Goal: Information Seeking & Learning: Find specific page/section

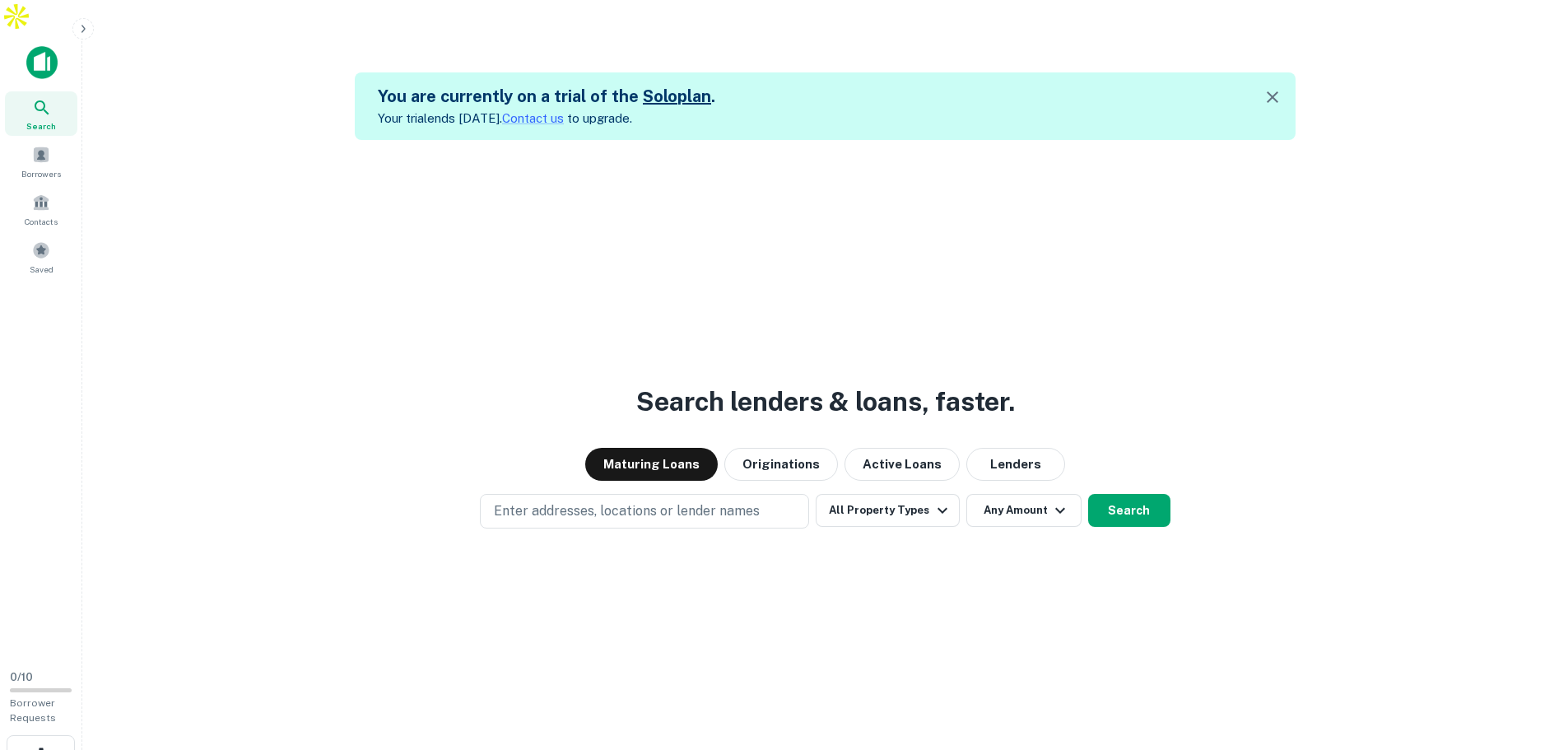
click at [881, 494] on button "All Property Types" at bounding box center [887, 510] width 143 height 33
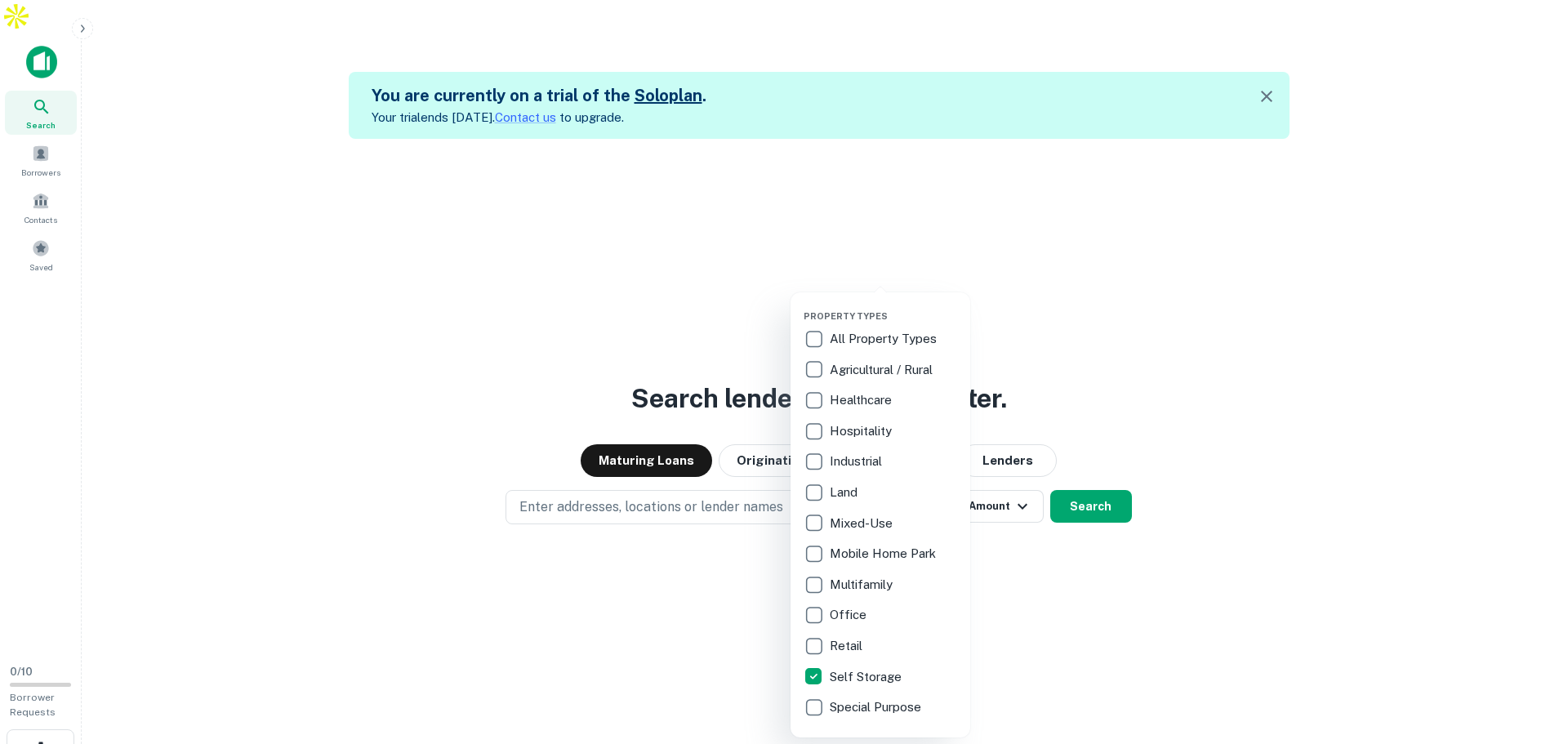
click at [997, 469] on div at bounding box center [784, 372] width 1568 height 744
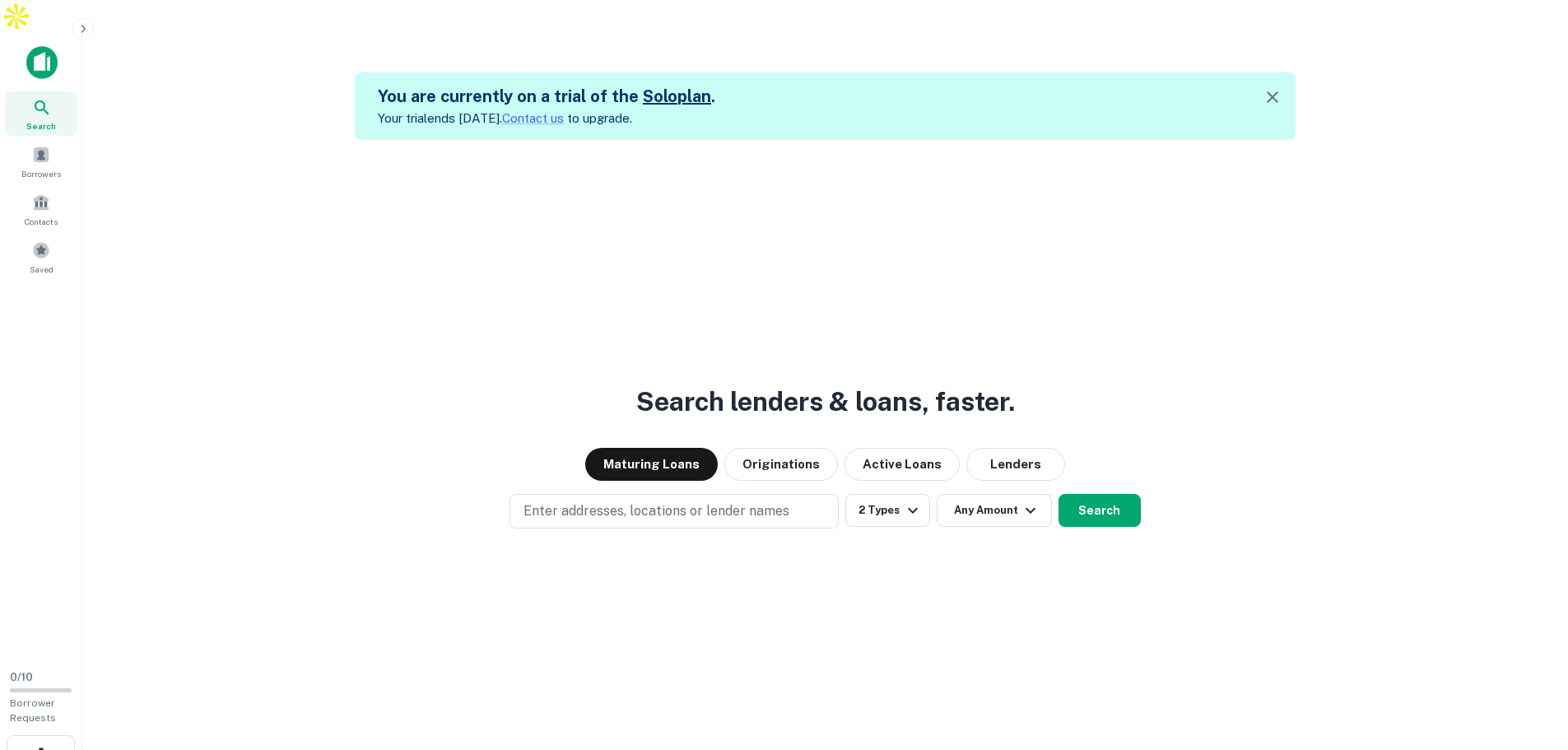
click at [1011, 494] on button "Any Amount" at bounding box center [994, 510] width 116 height 33
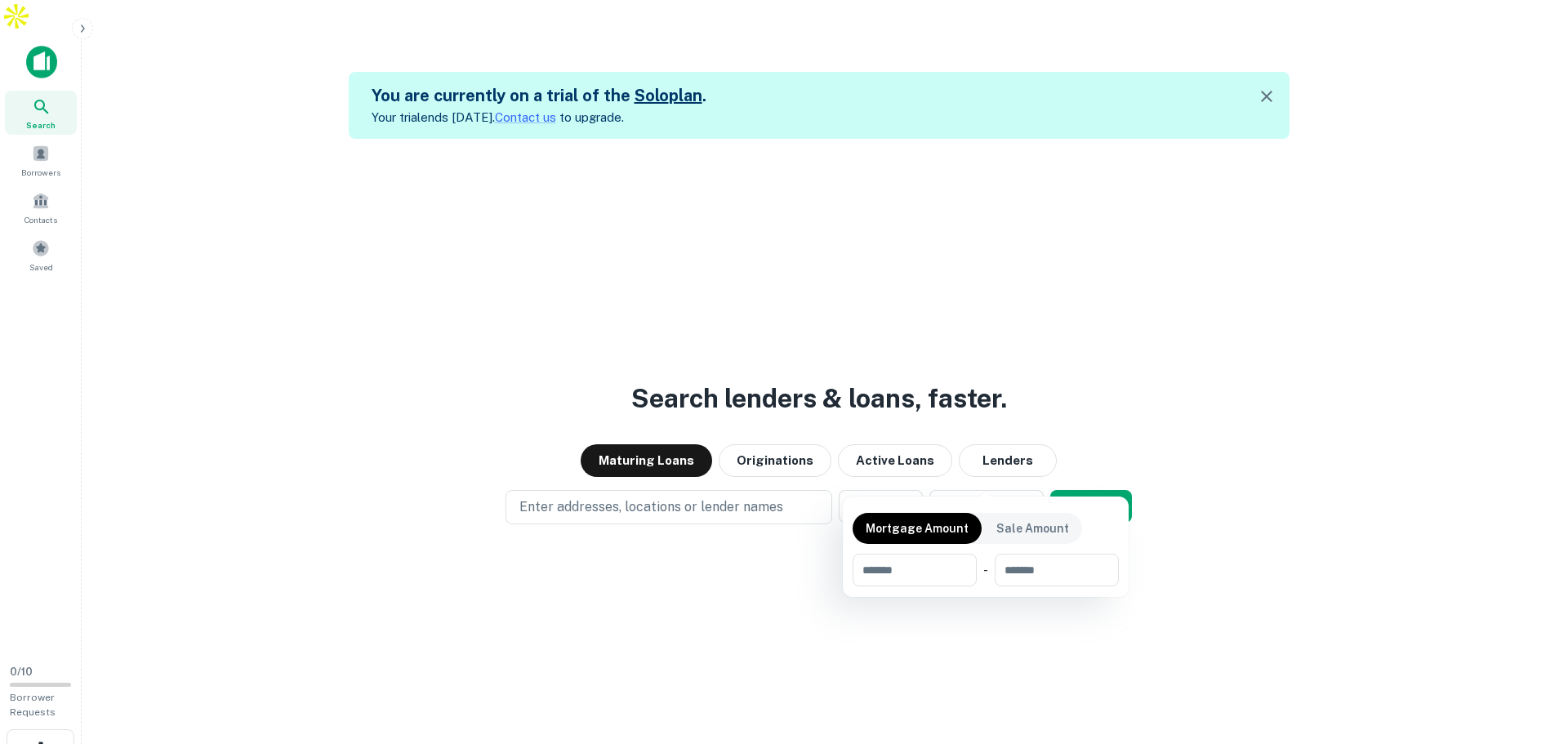
click at [899, 473] on div at bounding box center [784, 372] width 1568 height 744
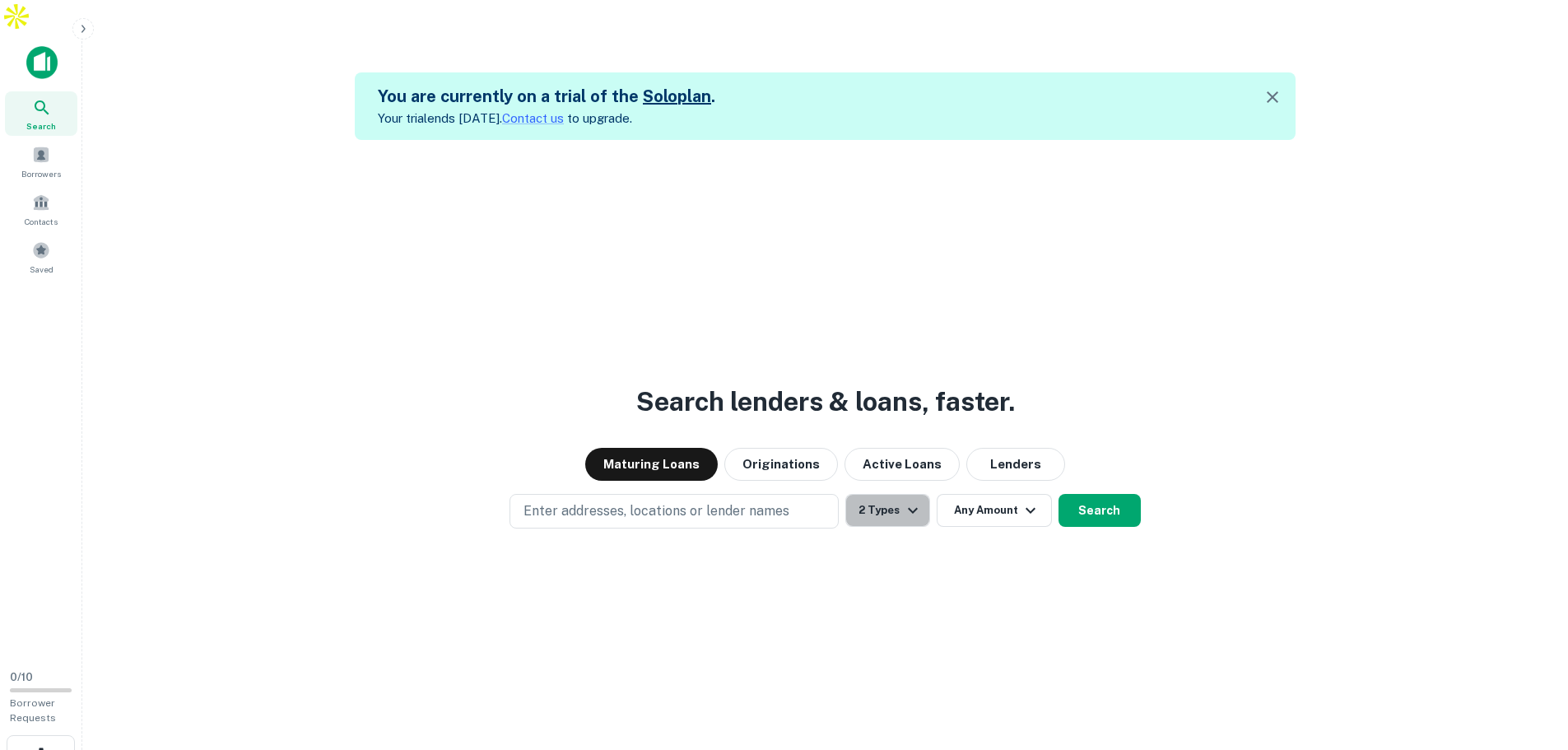
click at [900, 494] on button "2 Types" at bounding box center [888, 510] width 84 height 33
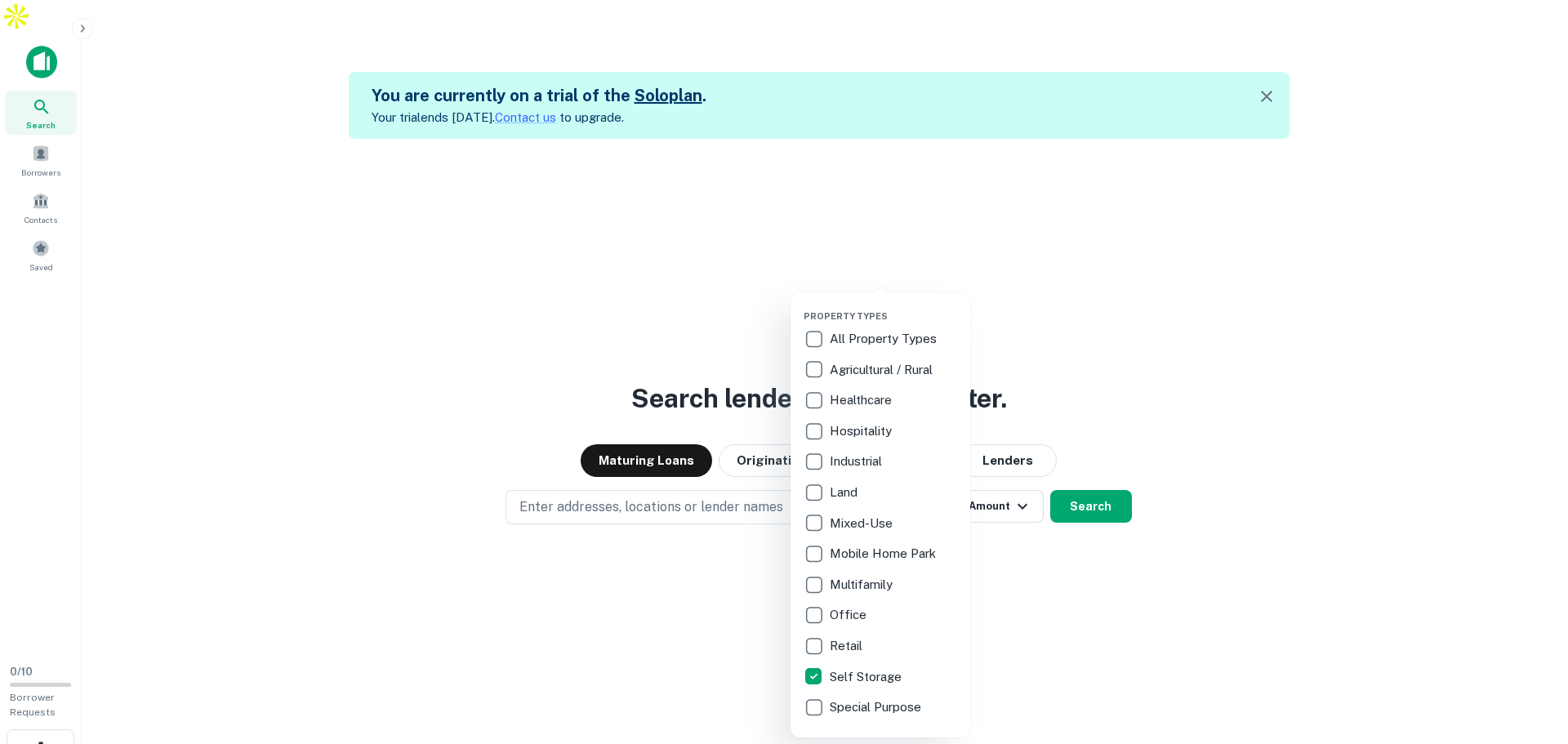
click at [1093, 641] on div at bounding box center [784, 372] width 1568 height 744
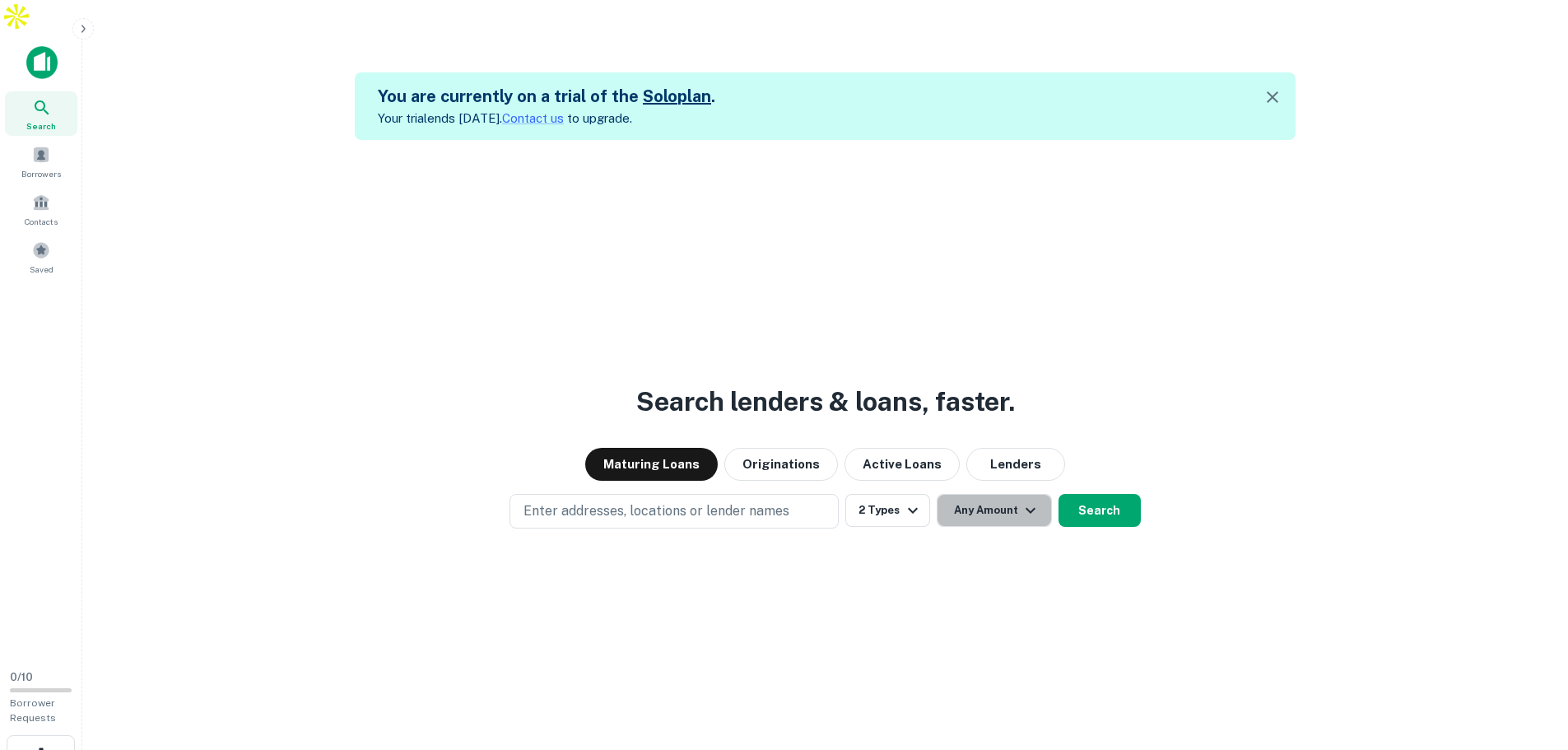
click at [1023, 500] on icon "button" at bounding box center [1030, 510] width 20 height 20
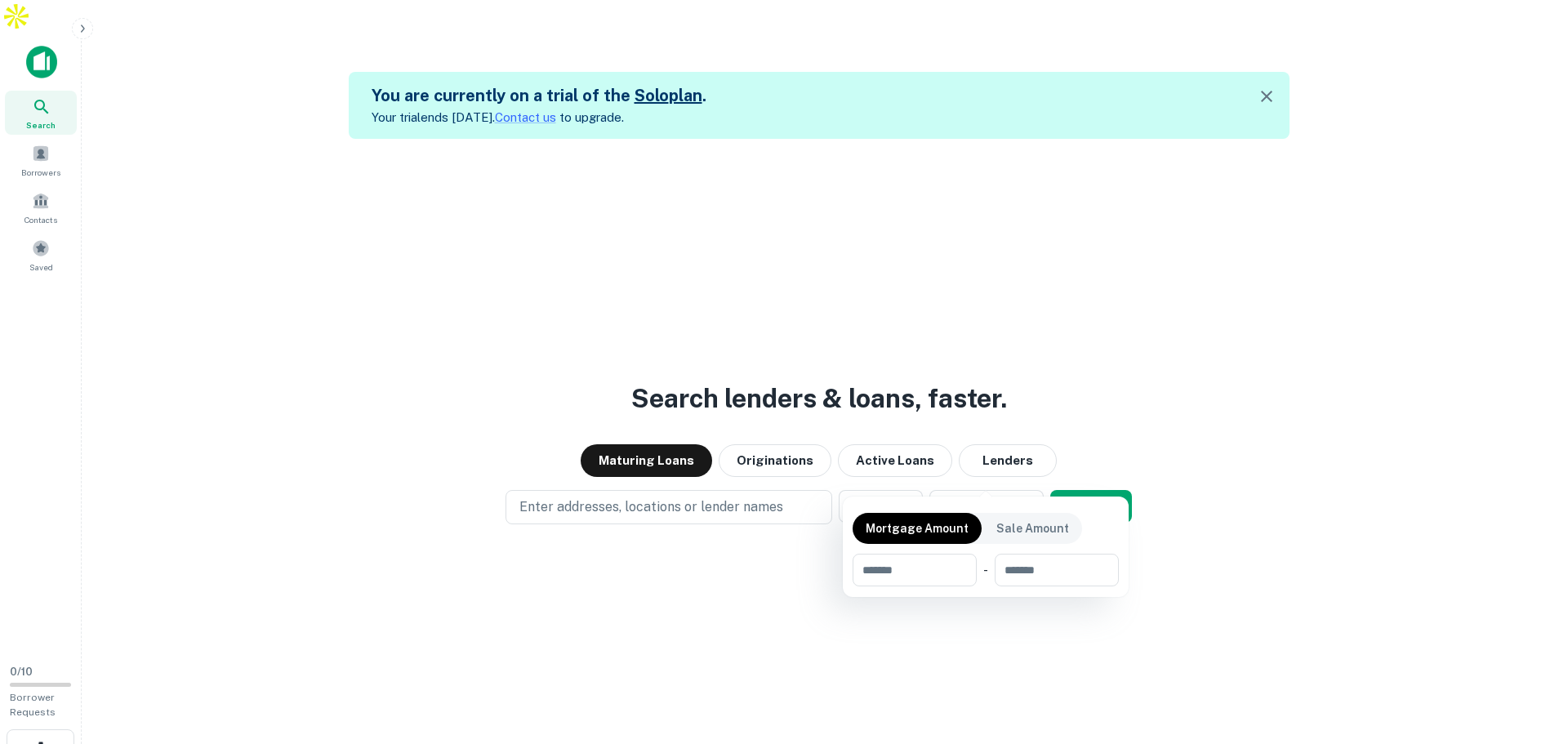
click at [653, 471] on div at bounding box center [784, 372] width 1568 height 744
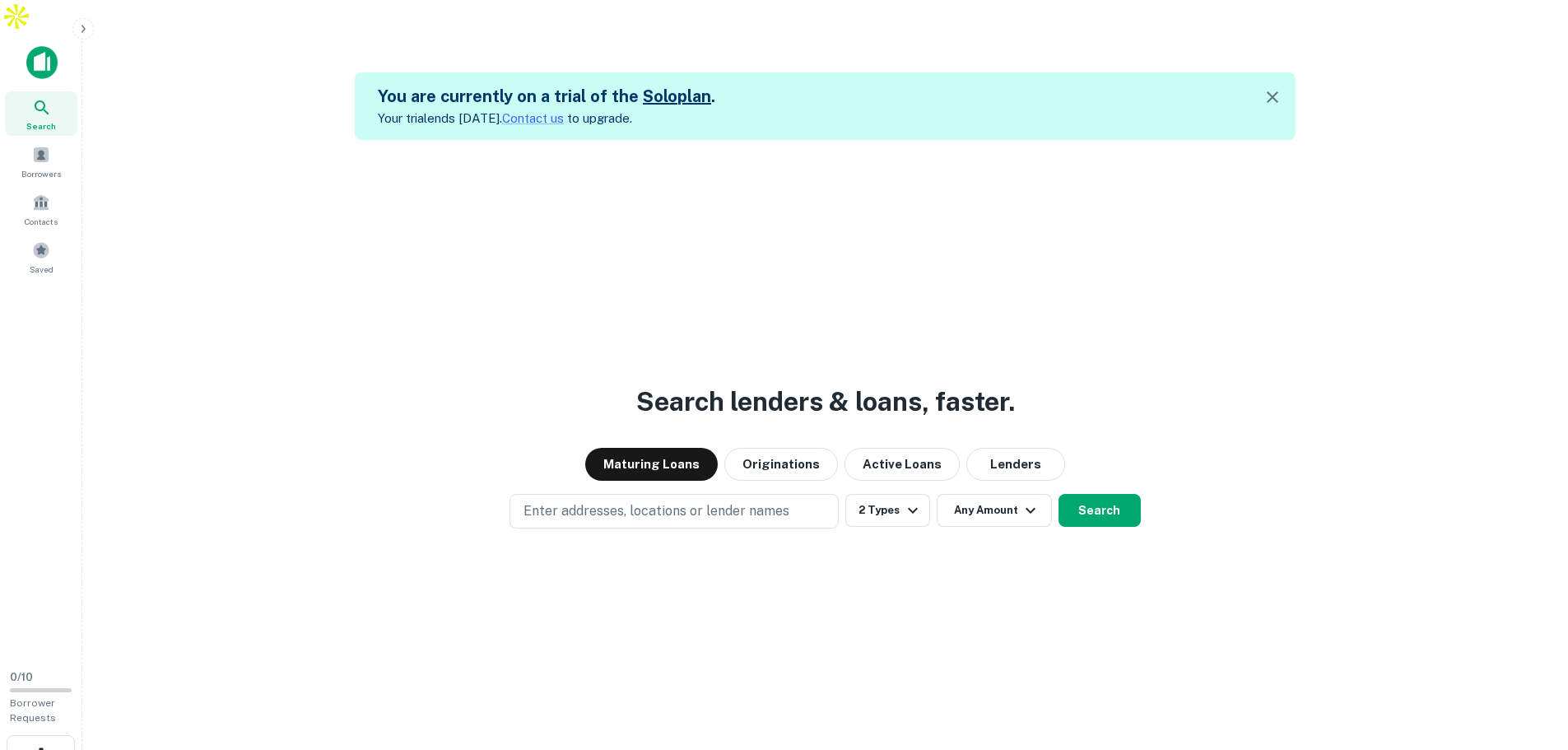
click at [649, 501] on p "Enter addresses, locations or lender names" at bounding box center [657, 511] width 266 height 20
type input "**********"
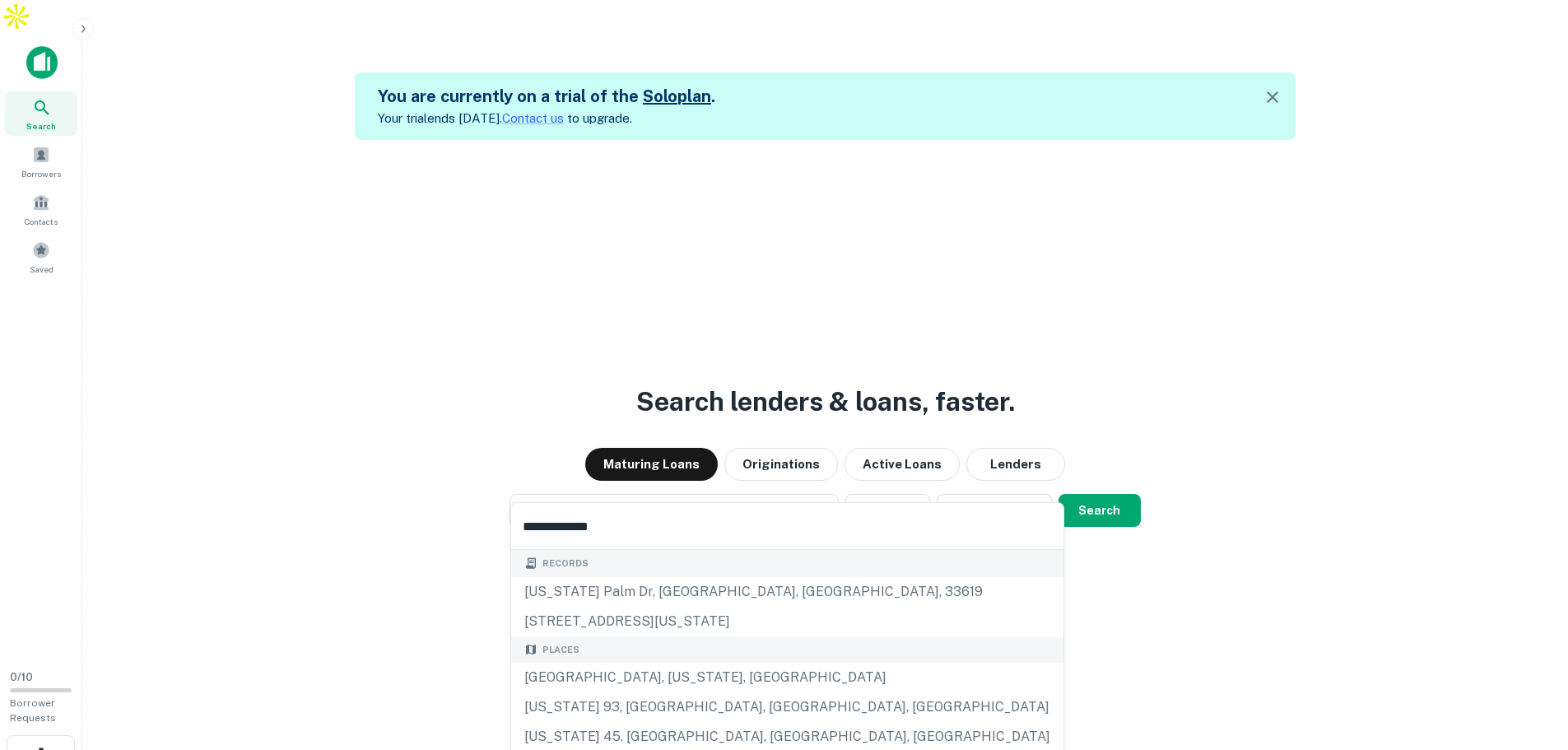
click at [611, 676] on div "[GEOGRAPHIC_DATA], [US_STATE], [GEOGRAPHIC_DATA]" at bounding box center [787, 677] width 552 height 30
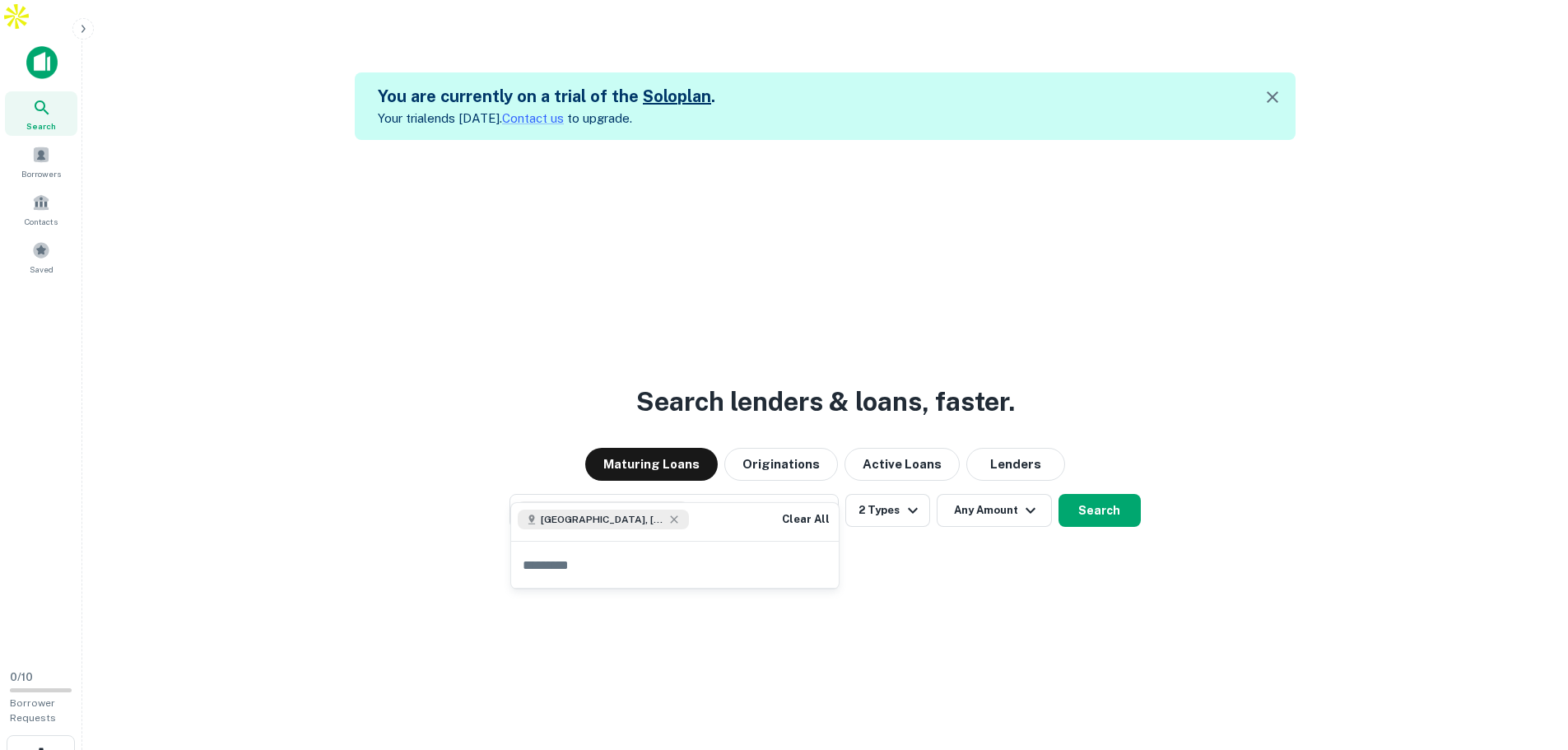
click at [1107, 494] on button "Search" at bounding box center [1100, 510] width 83 height 33
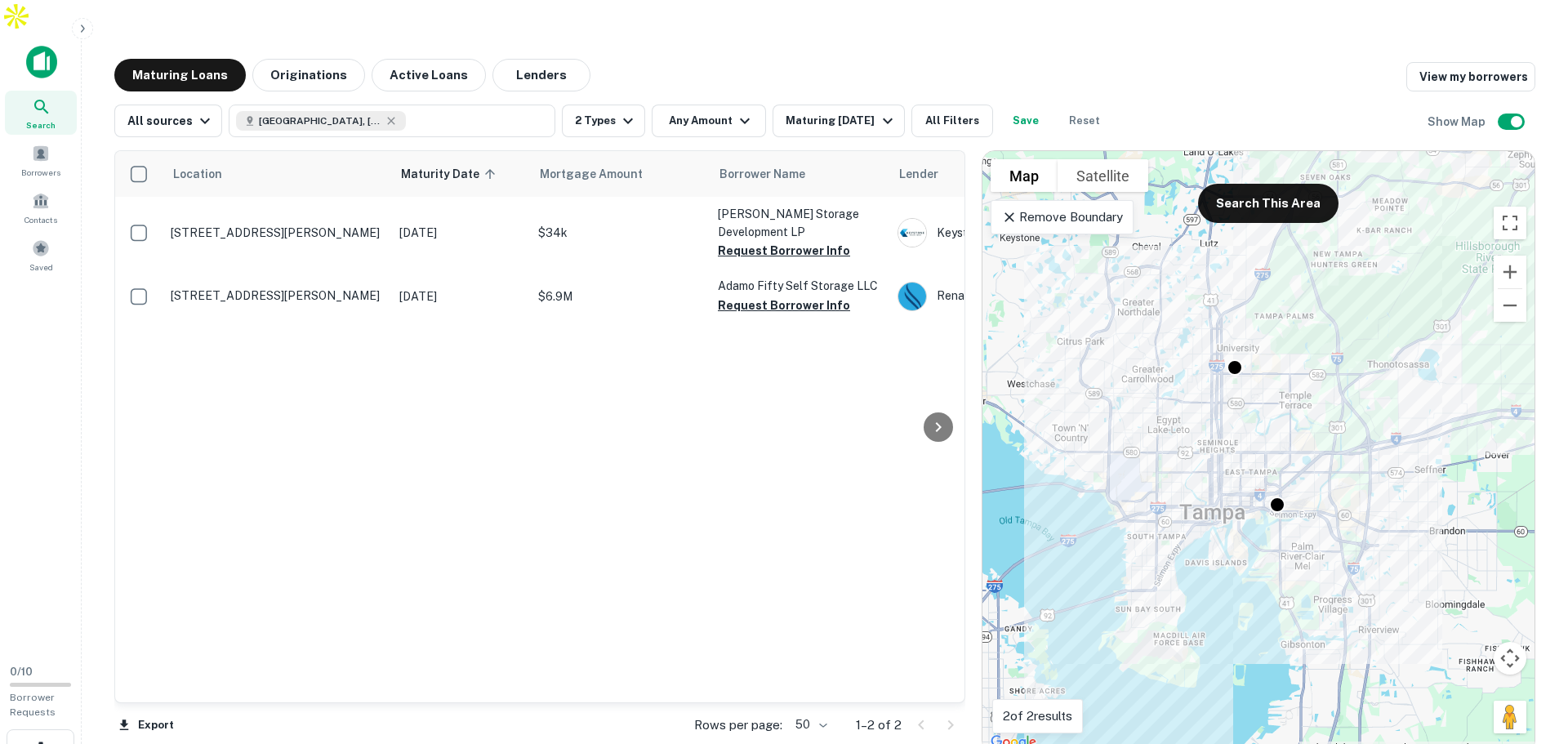
click at [384, 115] on icon "button" at bounding box center [391, 121] width 13 height 13
type input "*******"
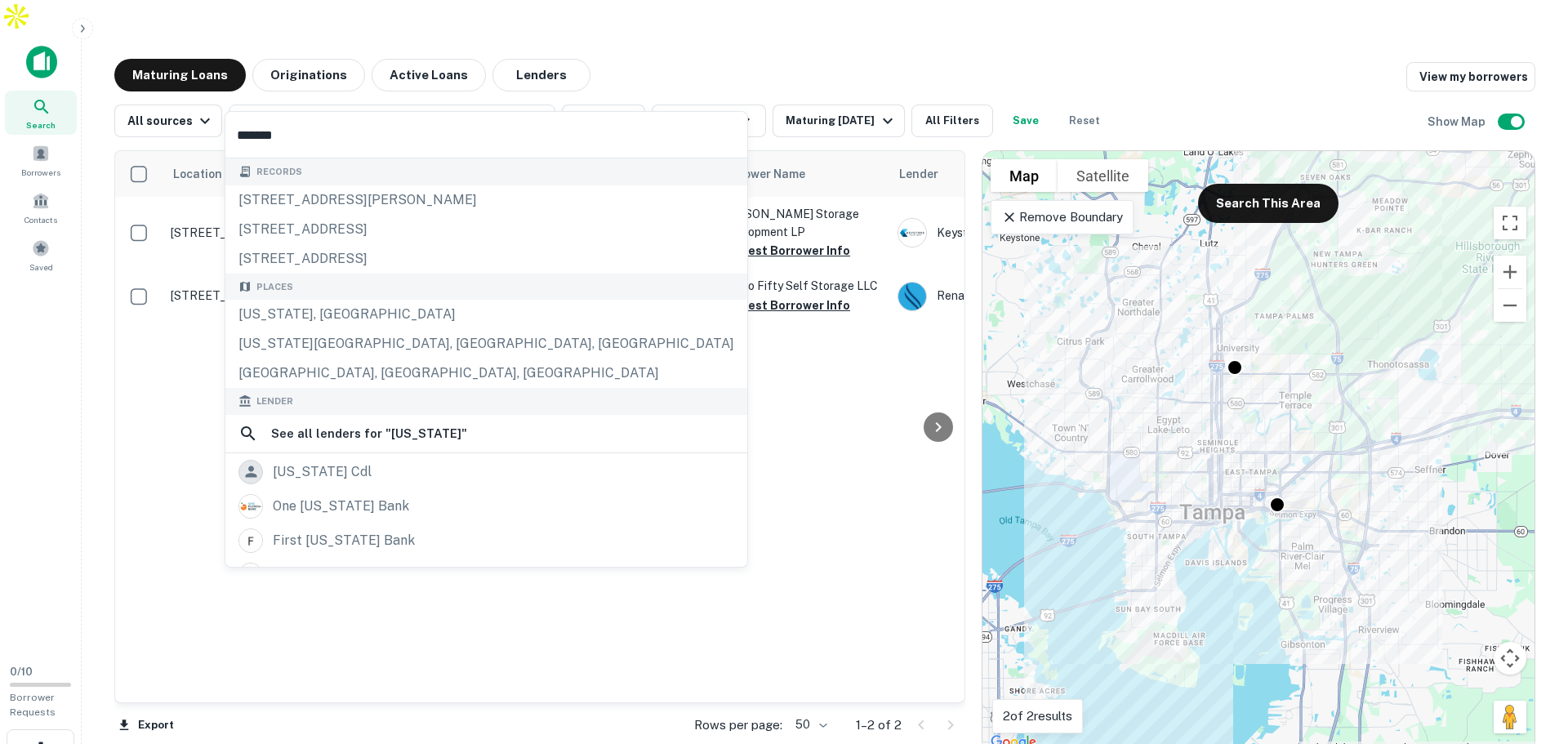
click at [324, 312] on div "[US_STATE], [GEOGRAPHIC_DATA]" at bounding box center [486, 314] width 521 height 30
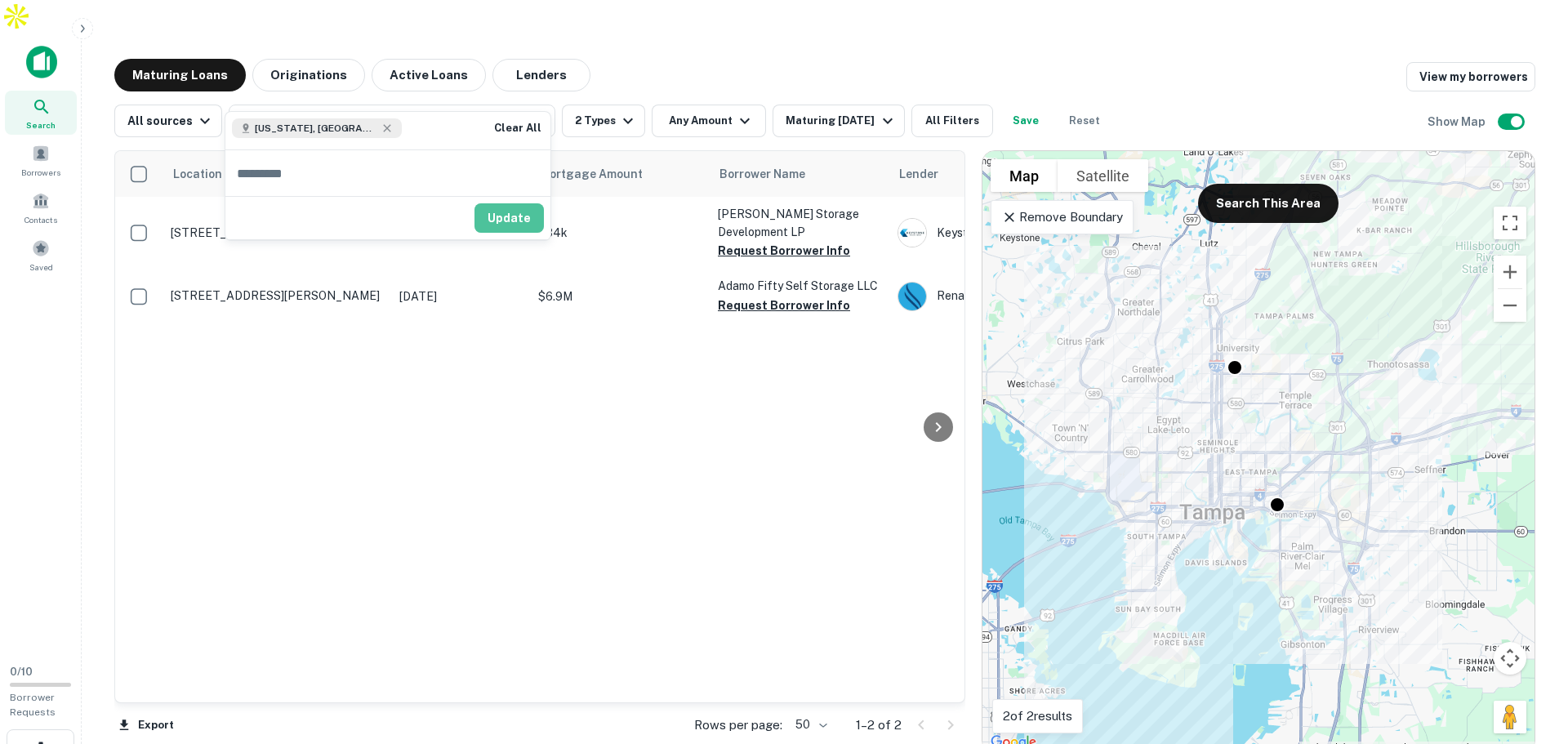
click at [519, 211] on button "Update" at bounding box center [509, 217] width 69 height 30
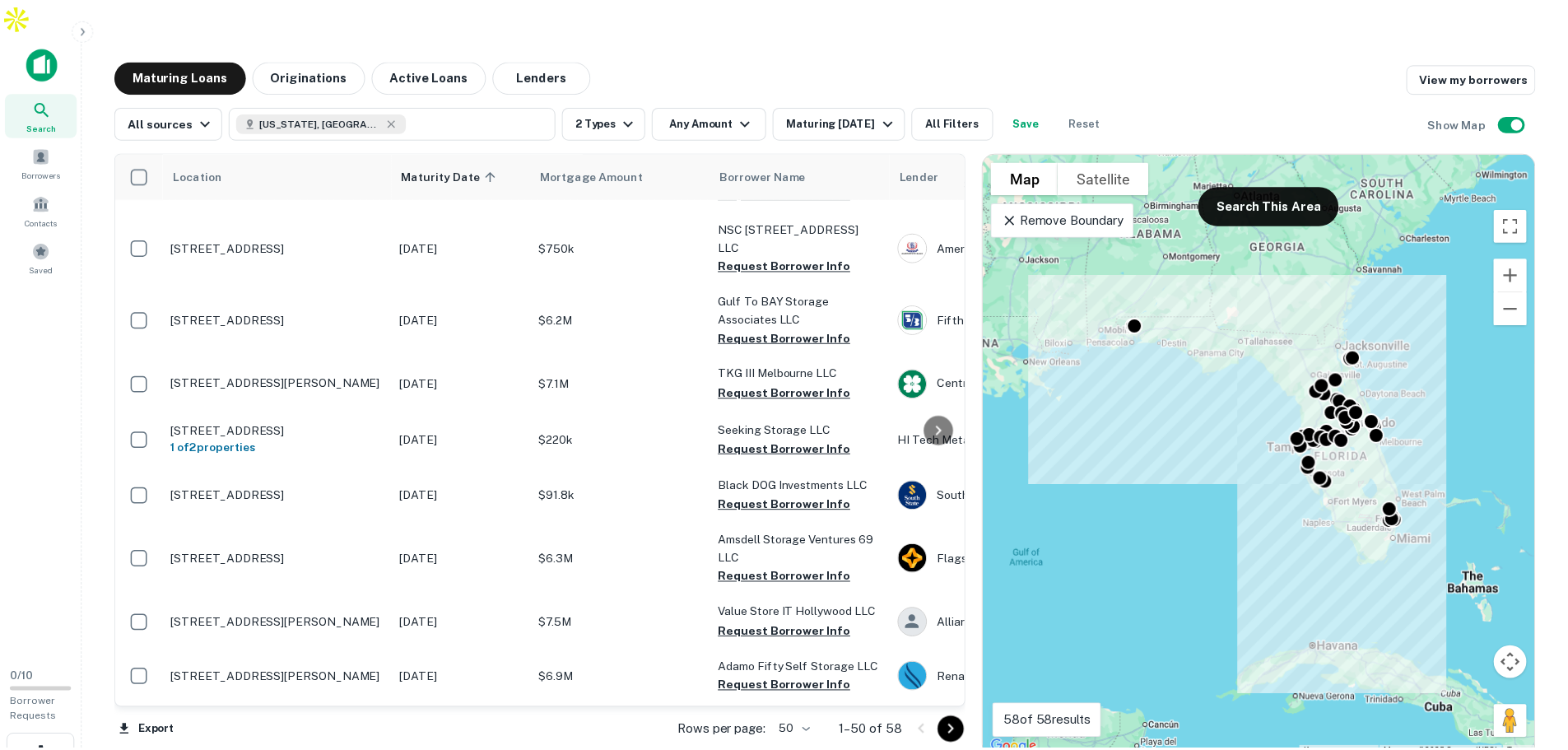
scroll to position [1453, 0]
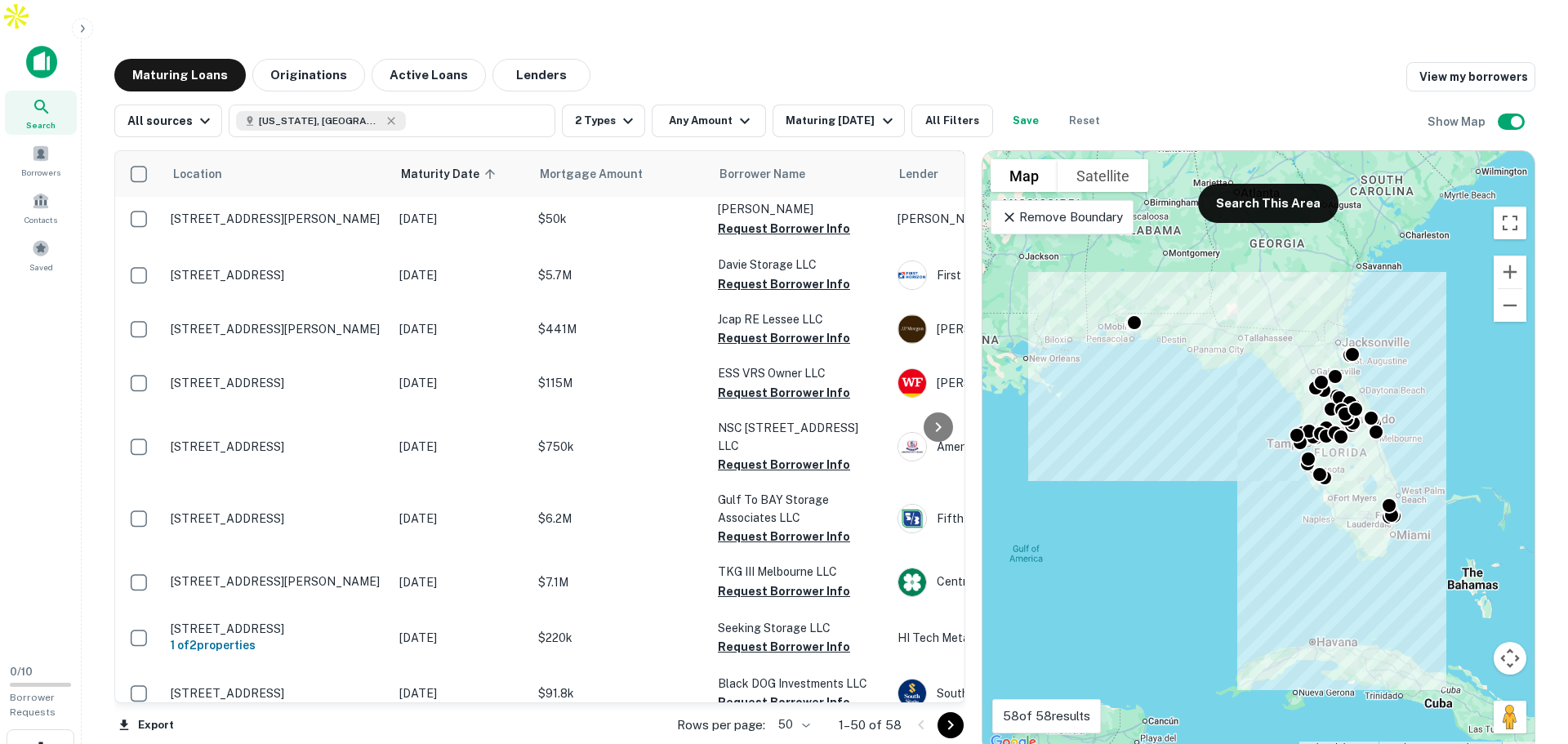
click at [272, 268] on p "[STREET_ADDRESS]" at bounding box center [276, 275] width 212 height 14
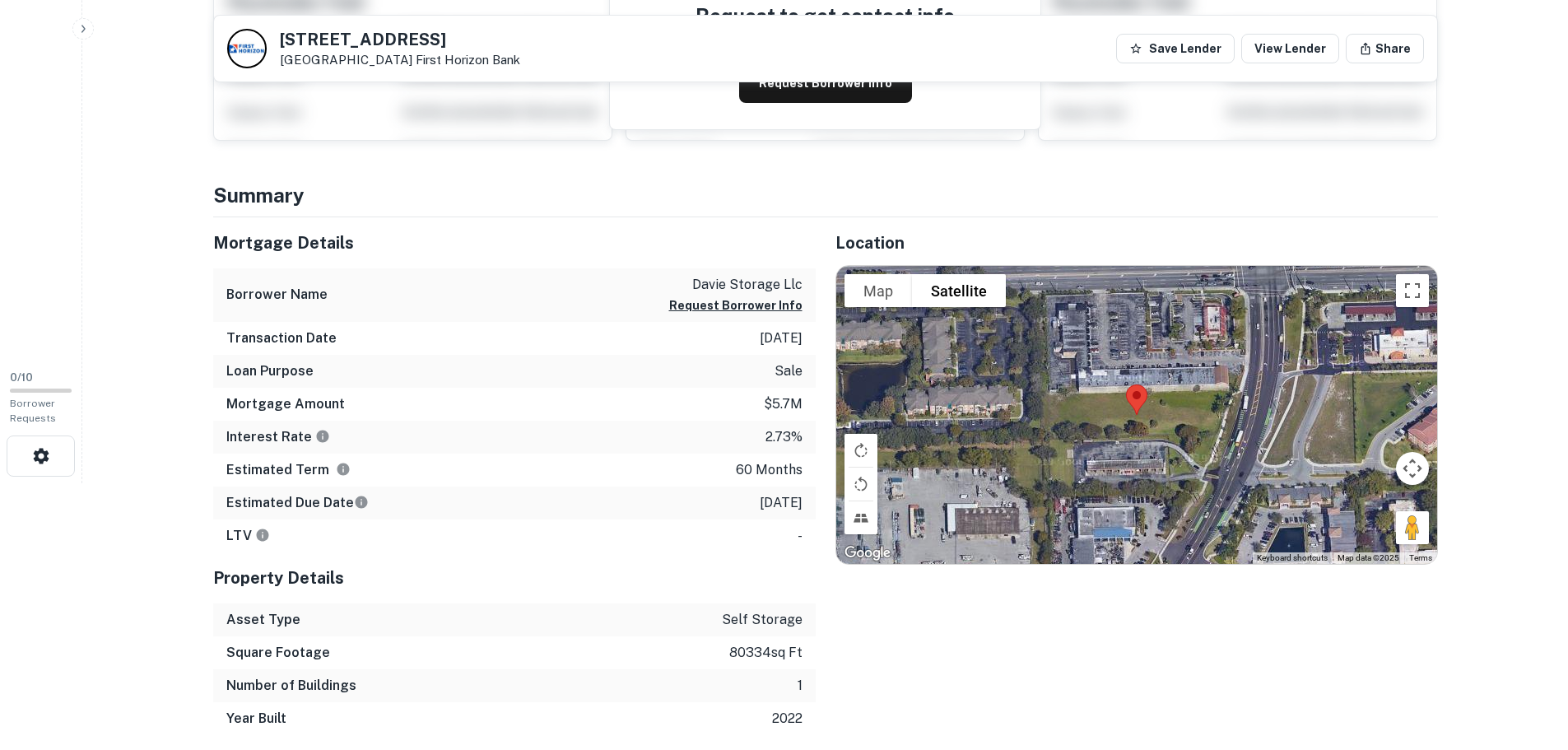
scroll to position [329, 0]
